Goal: Register for event/course

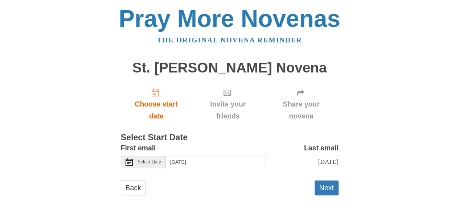
click at [158, 163] on span "Select Date" at bounding box center [149, 162] width 23 height 5
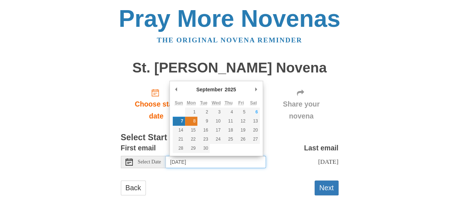
type input "Monday, September 8th"
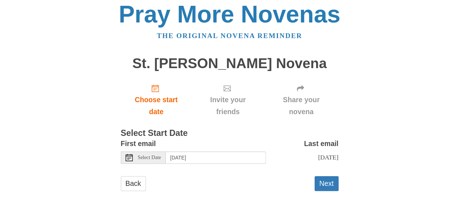
scroll to position [12, 0]
click at [328, 183] on button "Next" at bounding box center [327, 183] width 24 height 15
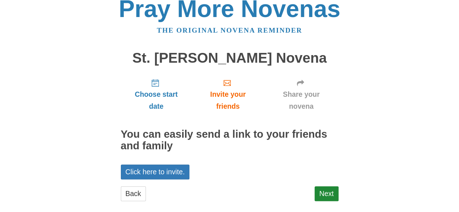
scroll to position [20, 0]
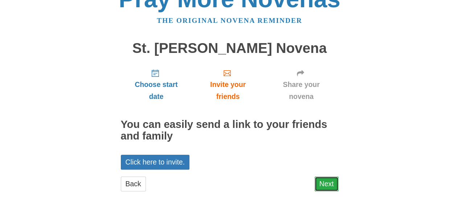
click at [329, 185] on link "Next" at bounding box center [327, 184] width 24 height 15
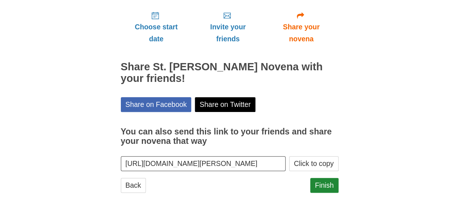
scroll to position [78, 0]
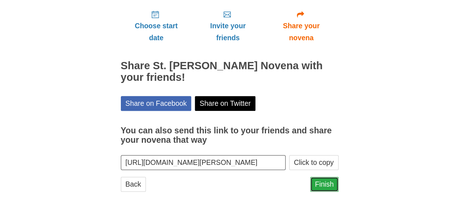
click at [327, 184] on link "Finish" at bounding box center [324, 184] width 28 height 15
